Goal: Information Seeking & Learning: Get advice/opinions

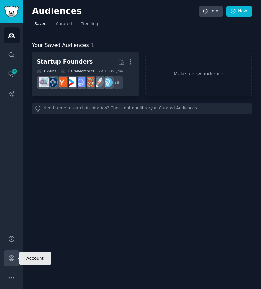
click at [13, 253] on link "Account" at bounding box center [12, 258] width 16 height 16
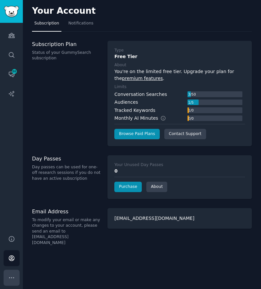
click at [11, 275] on icon "Sidebar" at bounding box center [11, 277] width 7 height 7
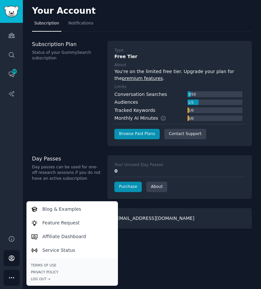
click at [88, 115] on div "Subscription Plan Status of your GummySearch subscription" at bounding box center [66, 93] width 69 height 105
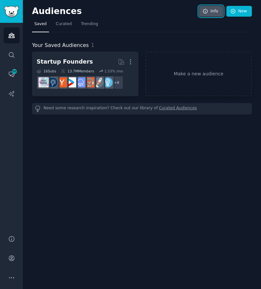
click at [216, 12] on link "Info" at bounding box center [211, 11] width 24 height 11
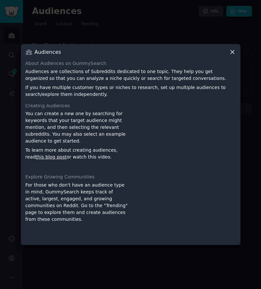
click at [231, 53] on icon at bounding box center [232, 53] width 4 height 4
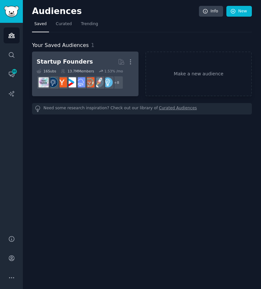
click at [77, 68] on div "Startup Founders More 16 Sub s 13.7M Members 1.53 % /mo + 8" at bounding box center [85, 74] width 97 height 36
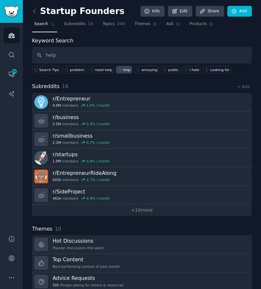
type input "help"
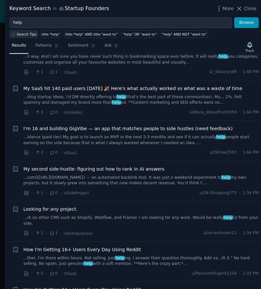
scroll to position [238, 0]
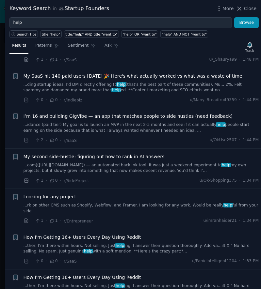
click at [121, 125] on link "...idance (paid tier) My goal is to launch an MVP in the next 2-3 months and se…" at bounding box center [140, 127] width 235 height 11
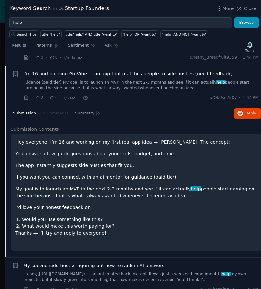
scroll to position [287, 0]
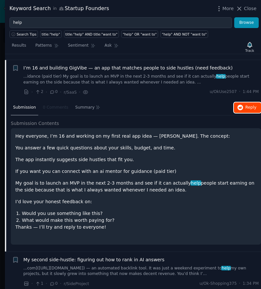
click at [240, 105] on icon "button" at bounding box center [240, 108] width 6 height 6
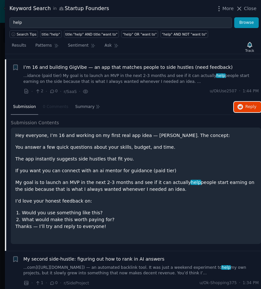
scroll to position [278, 0]
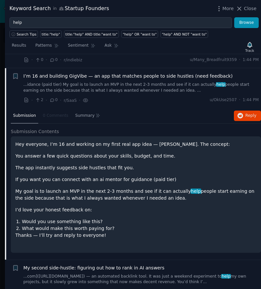
click at [116, 97] on div "· 2 · 0 · r/SaaS · u/OkUse2507 · 1:44 PM" at bounding box center [140, 100] width 235 height 7
click at [109, 74] on div "I’m 16 and building GigVibe — an app that matches people to side hustles (need …" at bounding box center [140, 83] width 235 height 21
click at [111, 87] on div "I’m 16 and building GigVibe — an app that matches people to side hustles (need …" at bounding box center [140, 88] width 235 height 31
click at [104, 82] on link "...idance (paid tier) My goal is to launch an MVP in the next 2-3 months and se…" at bounding box center [140, 87] width 235 height 11
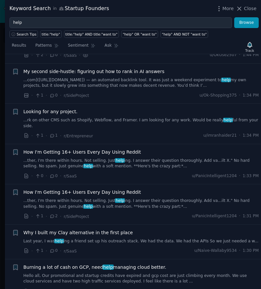
scroll to position [325, 0]
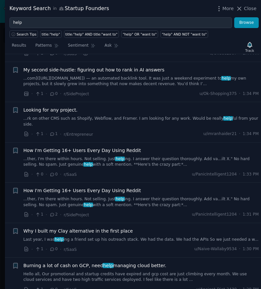
click at [122, 80] on link "...com]([URL][DOMAIN_NAME]) — an automated backlink tool. It was just a weekend…" at bounding box center [140, 81] width 235 height 11
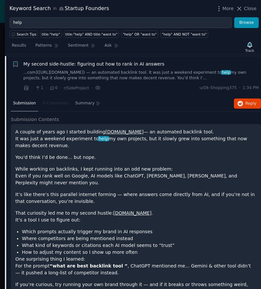
scroll to position [246, 0]
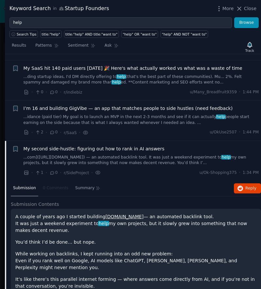
click at [128, 156] on link "...com]([URL][DOMAIN_NAME]) — an automated backlink tool. It was just a weekend…" at bounding box center [140, 160] width 235 height 11
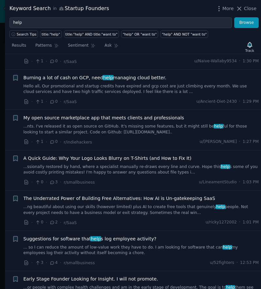
scroll to position [515, 0]
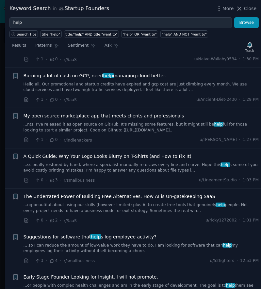
click at [148, 82] on div "Burning a lot of cash on GCP, need help managing cloud better. Hello all, Our p…" at bounding box center [140, 87] width 235 height 31
click at [135, 82] on link "Hello all, Our promotional and startup credits have expired and gcp cost are ju…" at bounding box center [140, 87] width 235 height 11
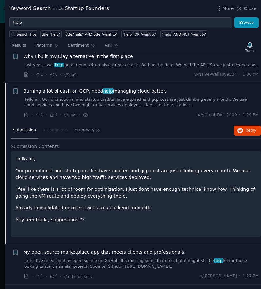
scroll to position [497, 0]
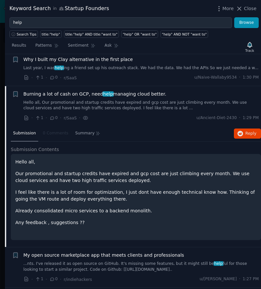
click at [133, 91] on div "Burning a lot of cash on GCP, need help managing cloud better. Hello all, Our p…" at bounding box center [140, 101] width 235 height 21
click at [128, 91] on span "Burning a lot of cash on GCP, need help managing cloud better." at bounding box center [94, 94] width 143 height 7
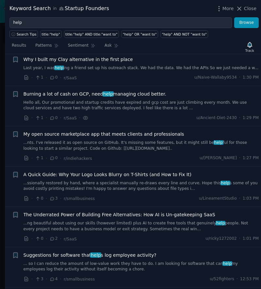
scroll to position [517, 0]
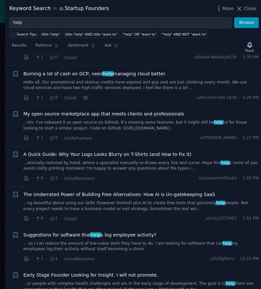
click at [120, 111] on span "My open source marketplace app that meets clients and professionals" at bounding box center [103, 114] width 161 height 7
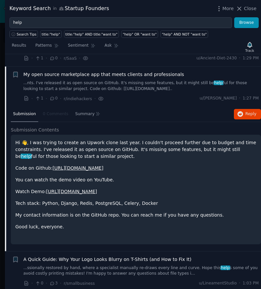
scroll to position [557, 0]
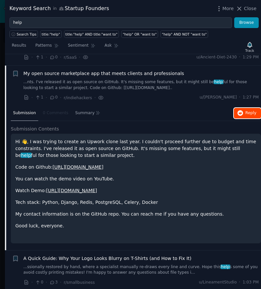
click at [250, 110] on span "Reply on Reddit" at bounding box center [250, 113] width 11 height 6
click at [101, 70] on div "My open source marketplace app that meets clients and professionals ...nts. I'v…" at bounding box center [140, 80] width 235 height 21
click at [127, 70] on span "My open source marketplace app that meets clients and professionals" at bounding box center [103, 73] width 161 height 7
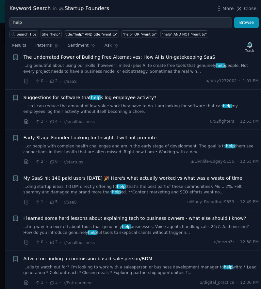
scroll to position [655, 0]
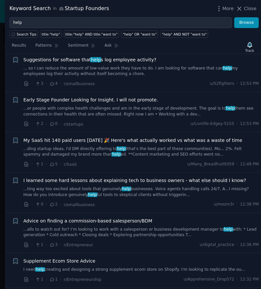
click at [92, 97] on span "Early Stage Founder Looking for Insight. I will not promote." at bounding box center [90, 100] width 134 height 7
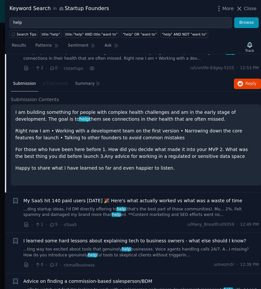
scroll to position [745, 0]
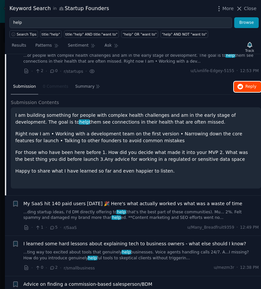
click at [246, 84] on span "Reply on Reddit" at bounding box center [250, 87] width 11 height 6
